Goal: Navigation & Orientation: Find specific page/section

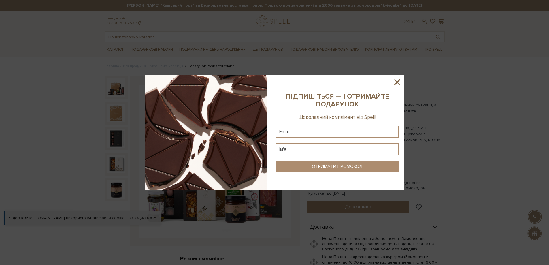
click at [392, 80] on icon at bounding box center [397, 82] width 10 height 10
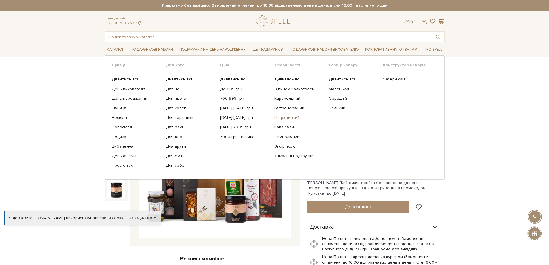
click at [292, 116] on link "Патріотичний" at bounding box center [299, 117] width 50 height 5
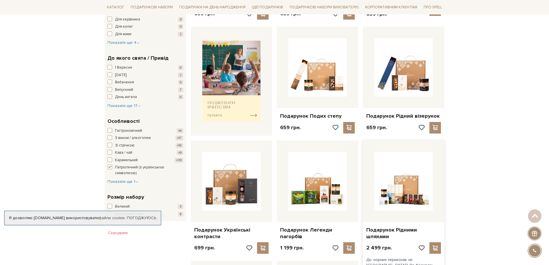
scroll to position [230, 0]
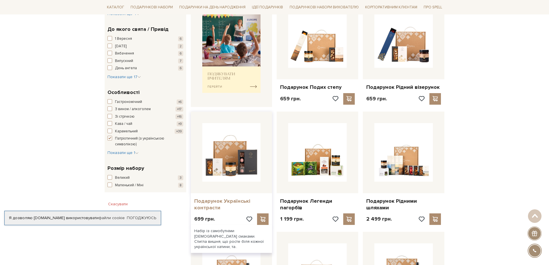
click at [221, 202] on link "Подарунок Українські контрасти" at bounding box center [231, 205] width 75 height 14
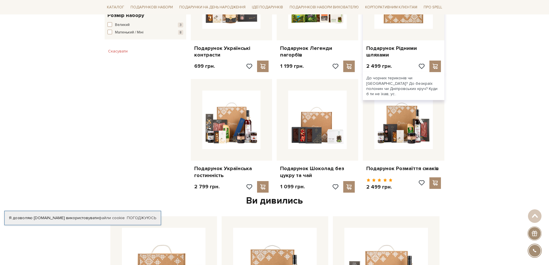
scroll to position [403, 0]
